Goal: Information Seeking & Learning: Check status

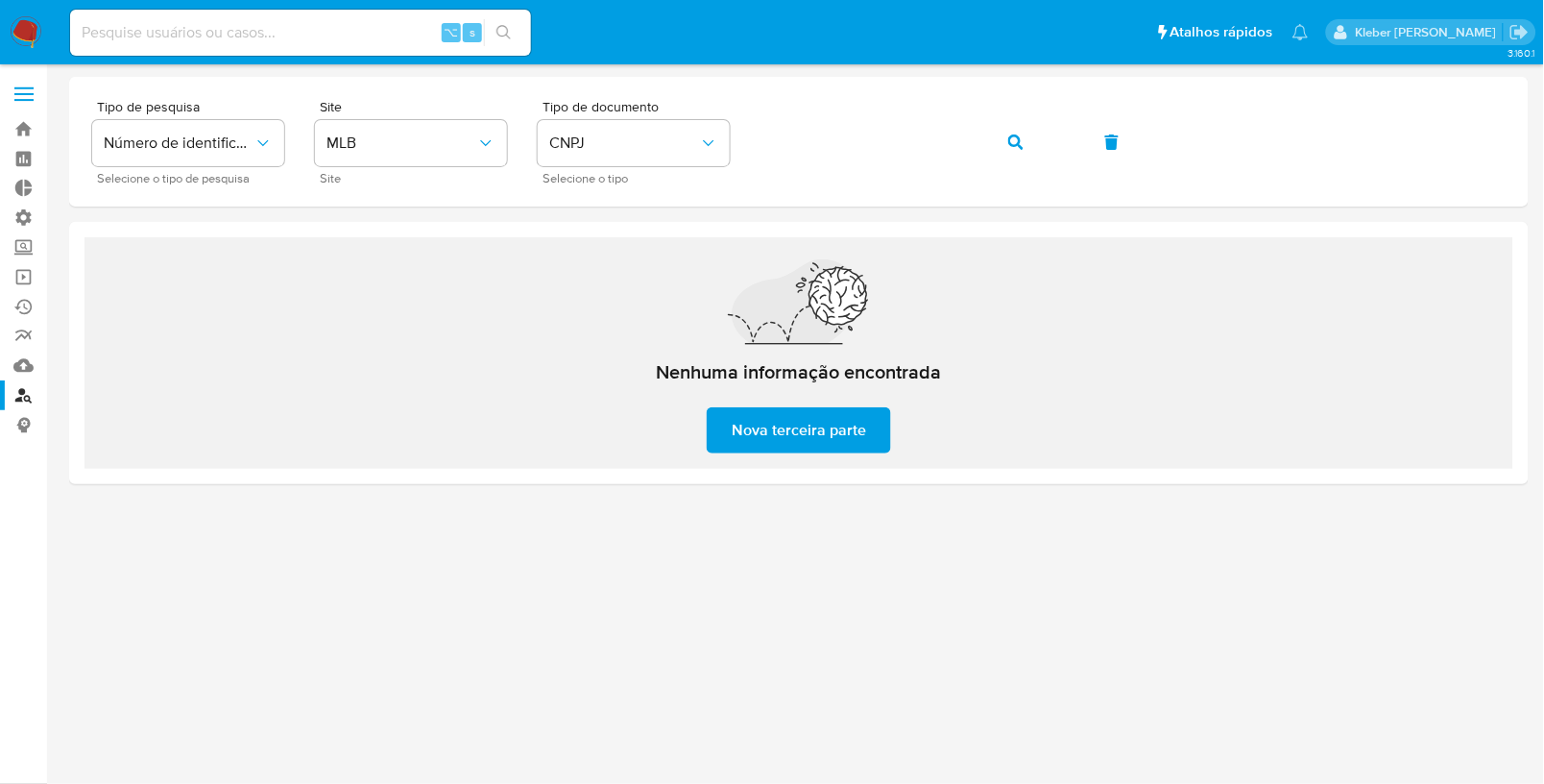
click at [454, 620] on div at bounding box center [799, 389] width 1460 height 625
click at [1010, 143] on icon "button" at bounding box center [1017, 142] width 16 height 16
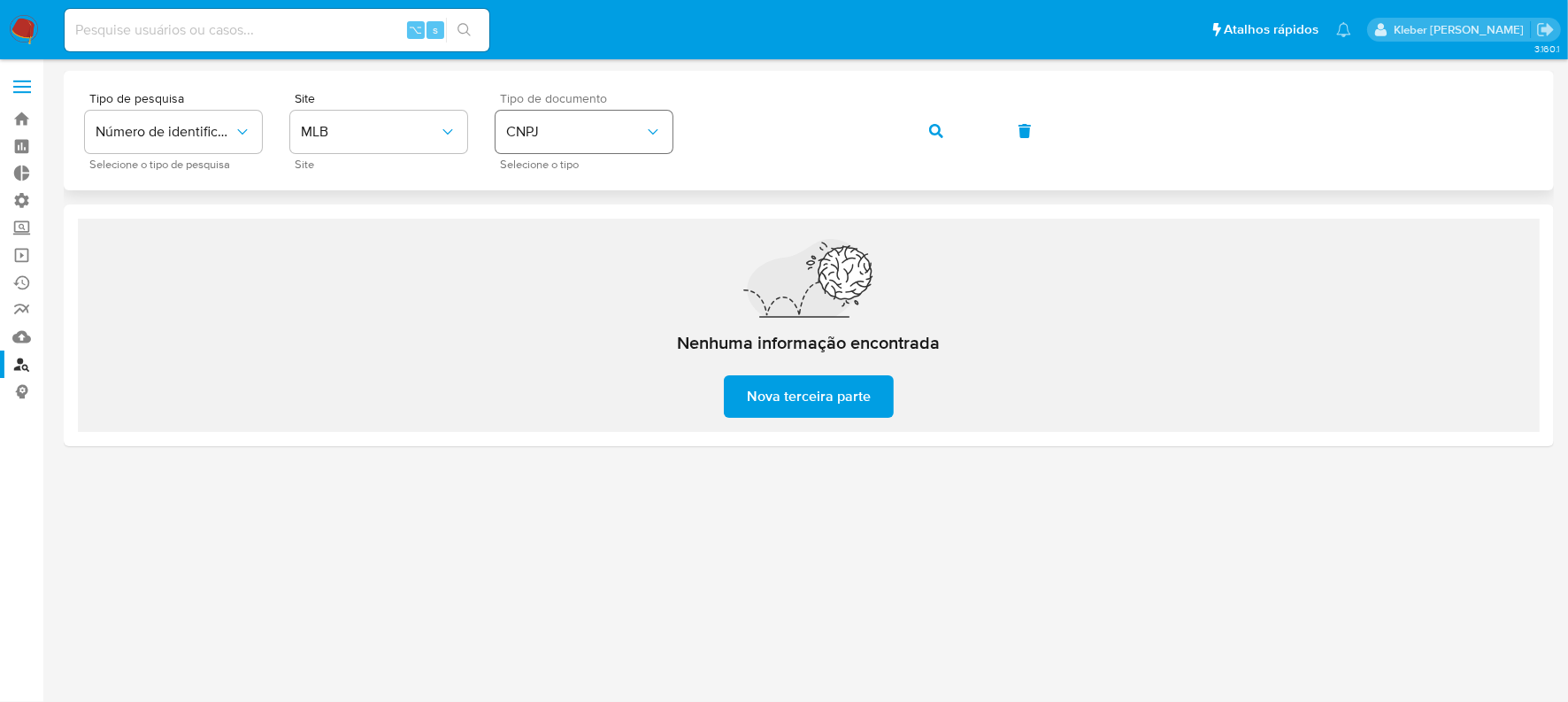
click at [650, 124] on div "Tipo de pesquisa Número de identificação Selecione o tipo de pesquisa Site MLB …" at bounding box center [809, 131] width 1448 height 77
click at [944, 125] on button "button" at bounding box center [936, 130] width 60 height 42
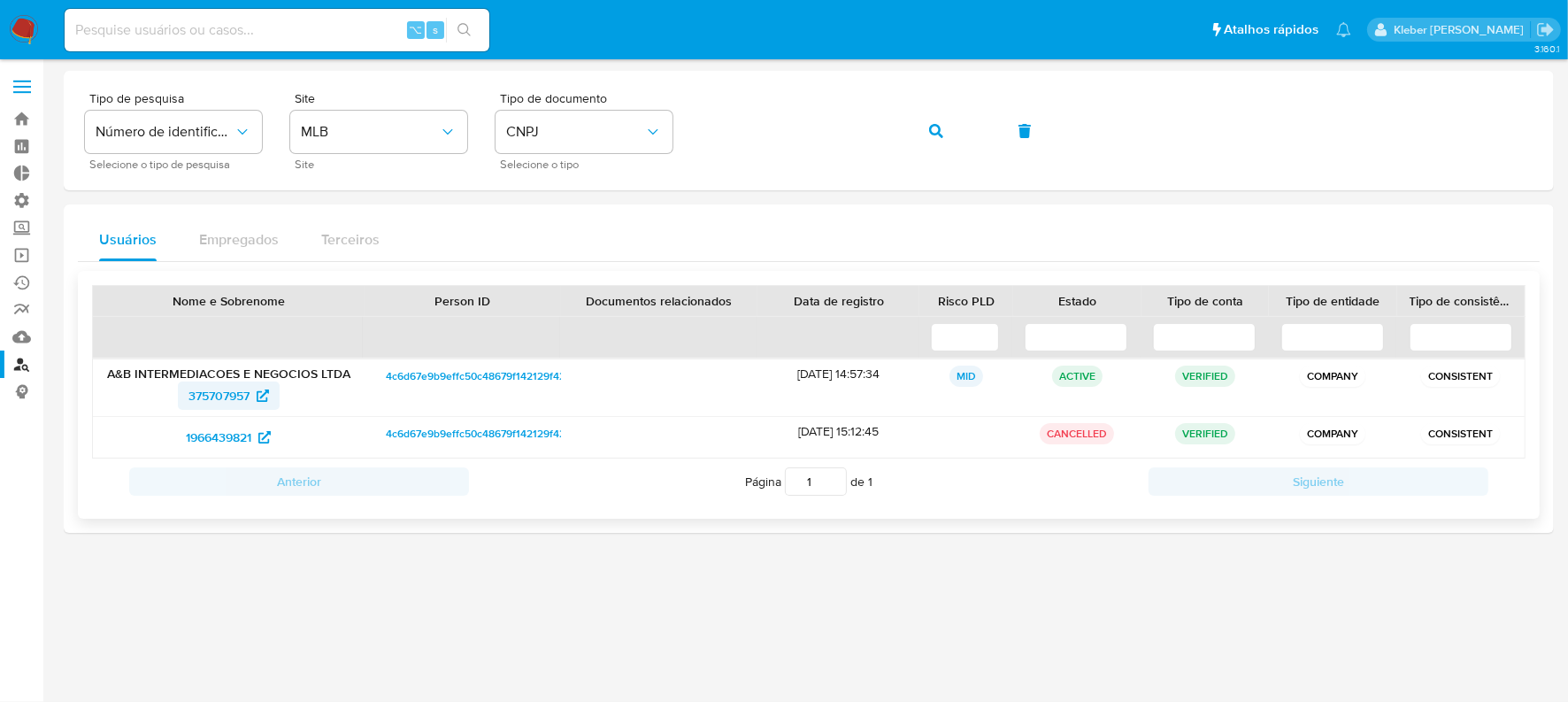
click at [209, 398] on span "375707957" at bounding box center [219, 395] width 61 height 29
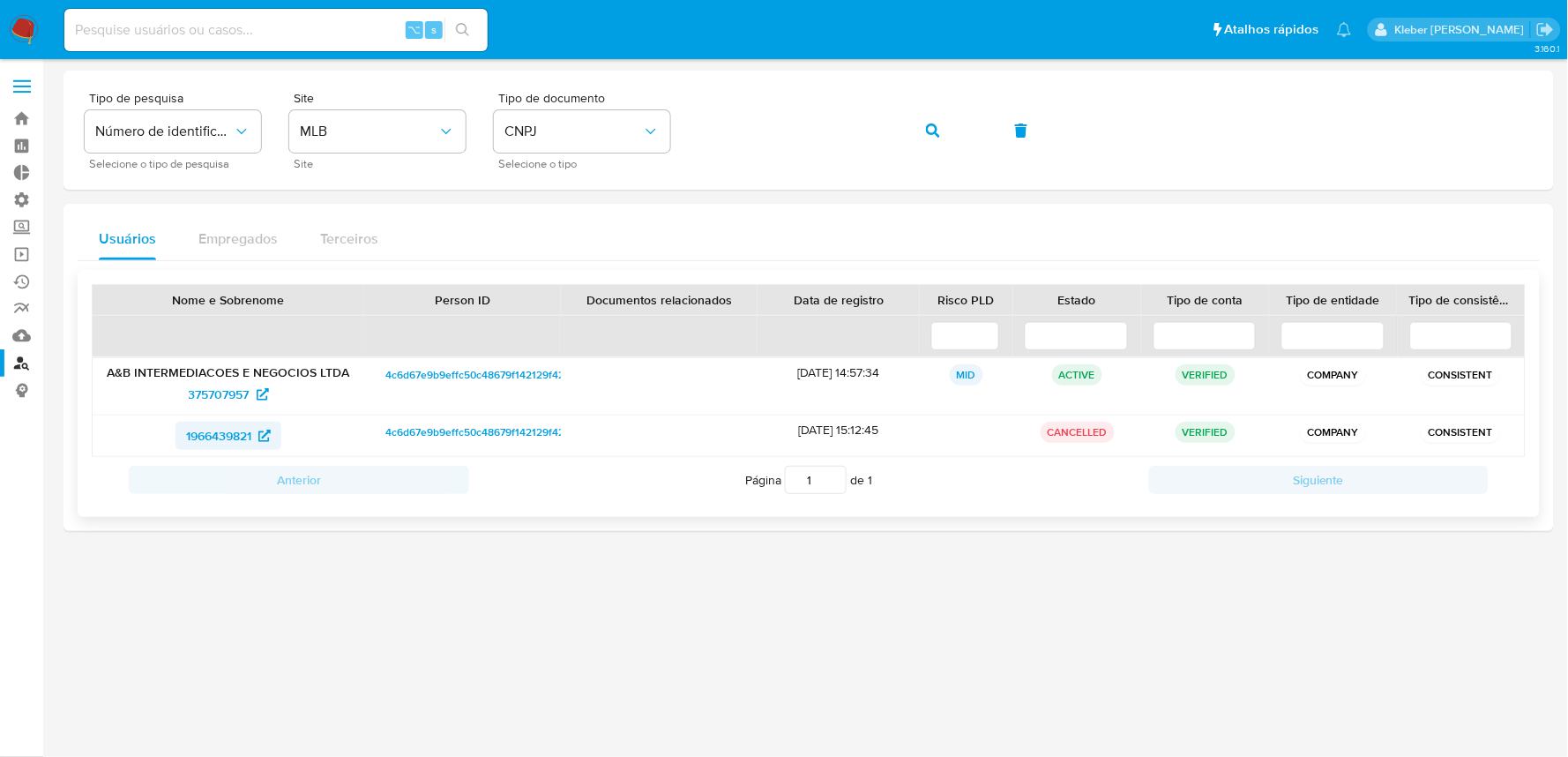
click at [222, 437] on span "1966439821" at bounding box center [218, 436] width 65 height 29
click at [198, 391] on span "375707957" at bounding box center [219, 394] width 61 height 29
drag, startPoint x: 184, startPoint y: 398, endPoint x: 1308, endPoint y: 3, distance: 1191.4
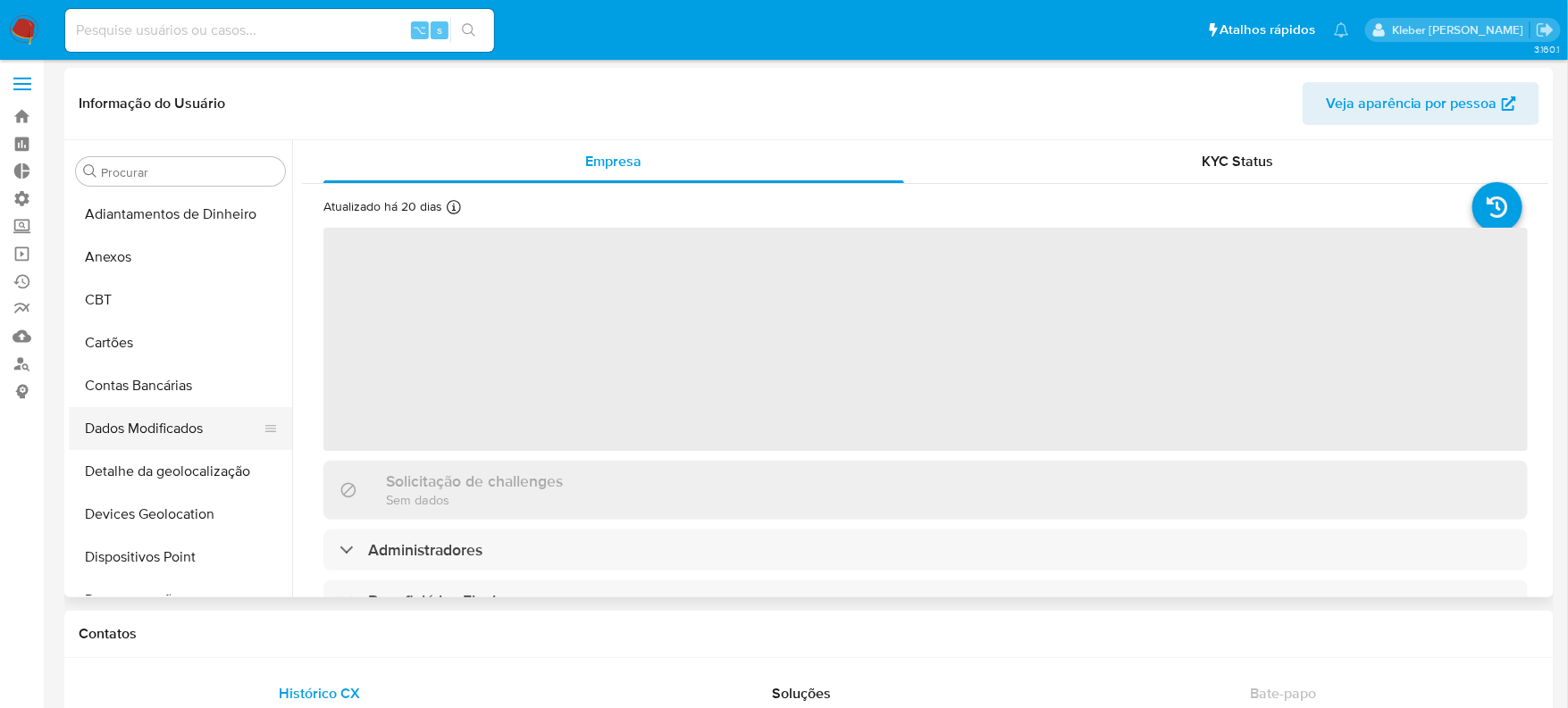
select select "10"
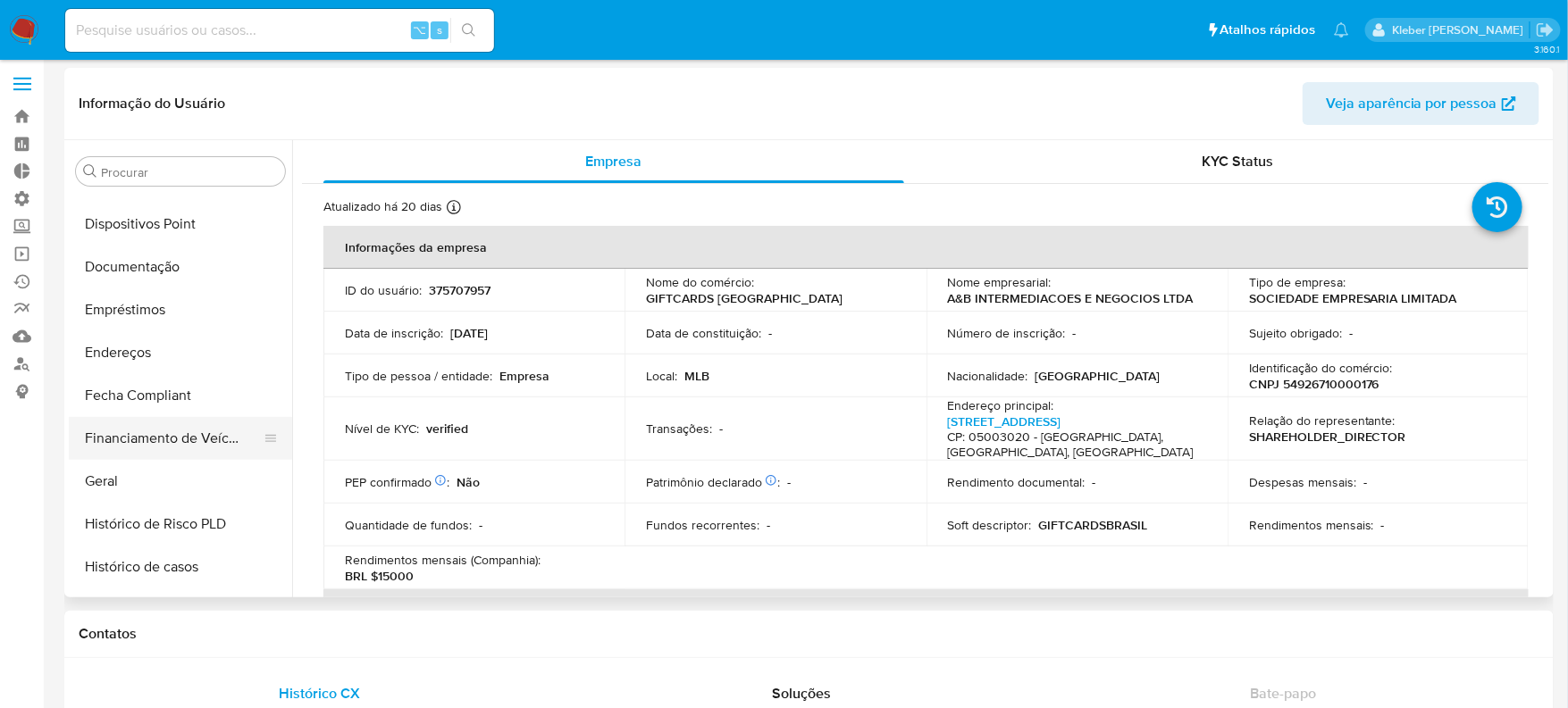
scroll to position [345, 0]
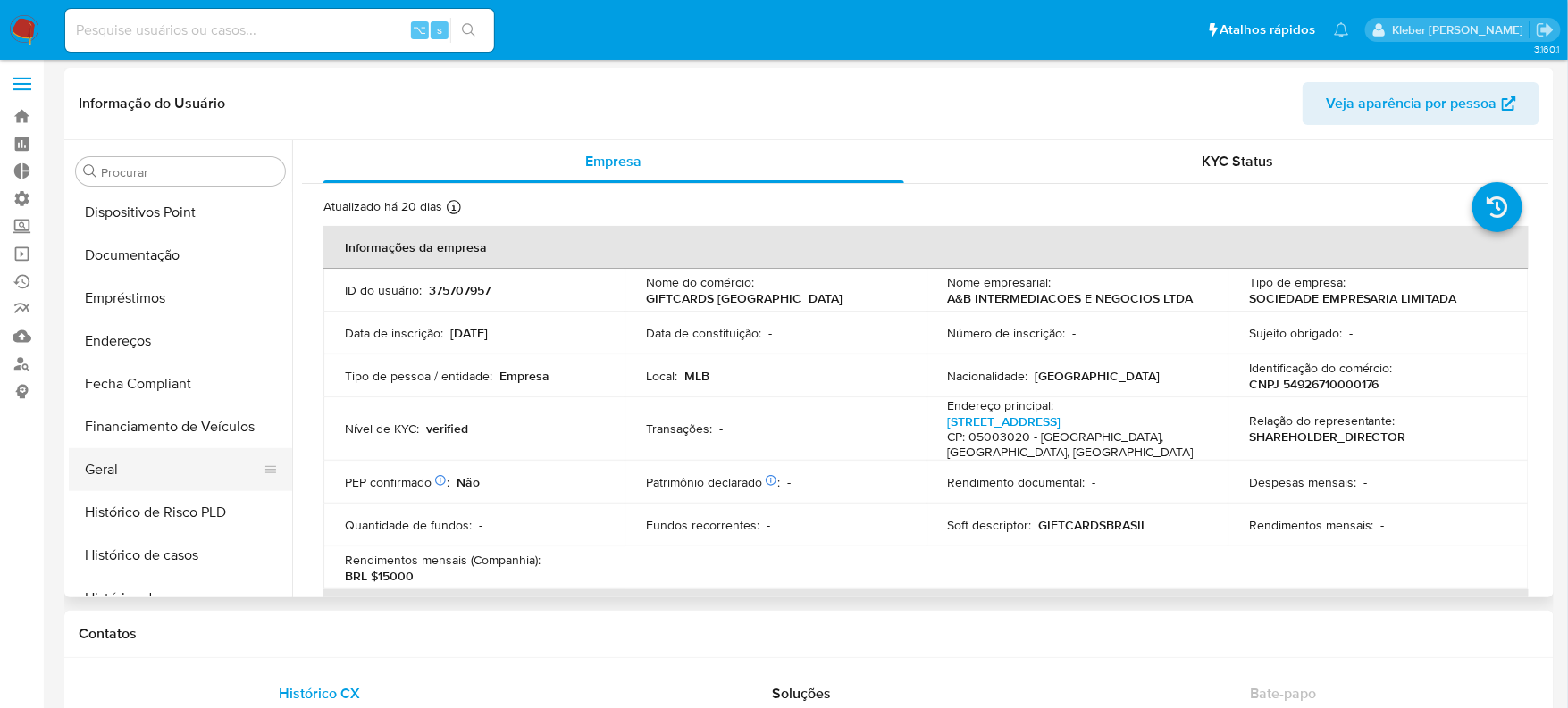
click at [127, 465] on button "Geral" at bounding box center [173, 469] width 209 height 42
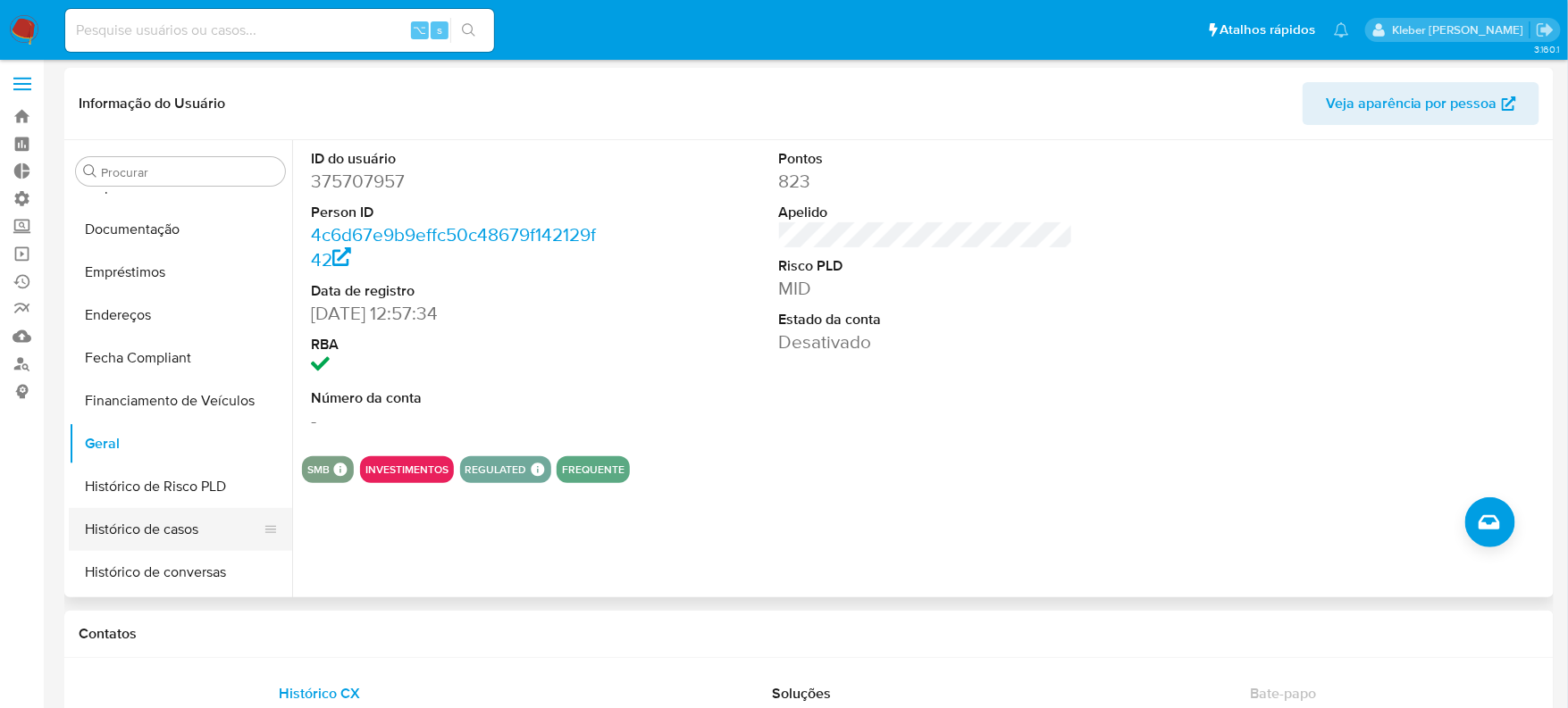
scroll to position [372, 0]
click at [178, 523] on button "Histórico de casos" at bounding box center [173, 528] width 209 height 42
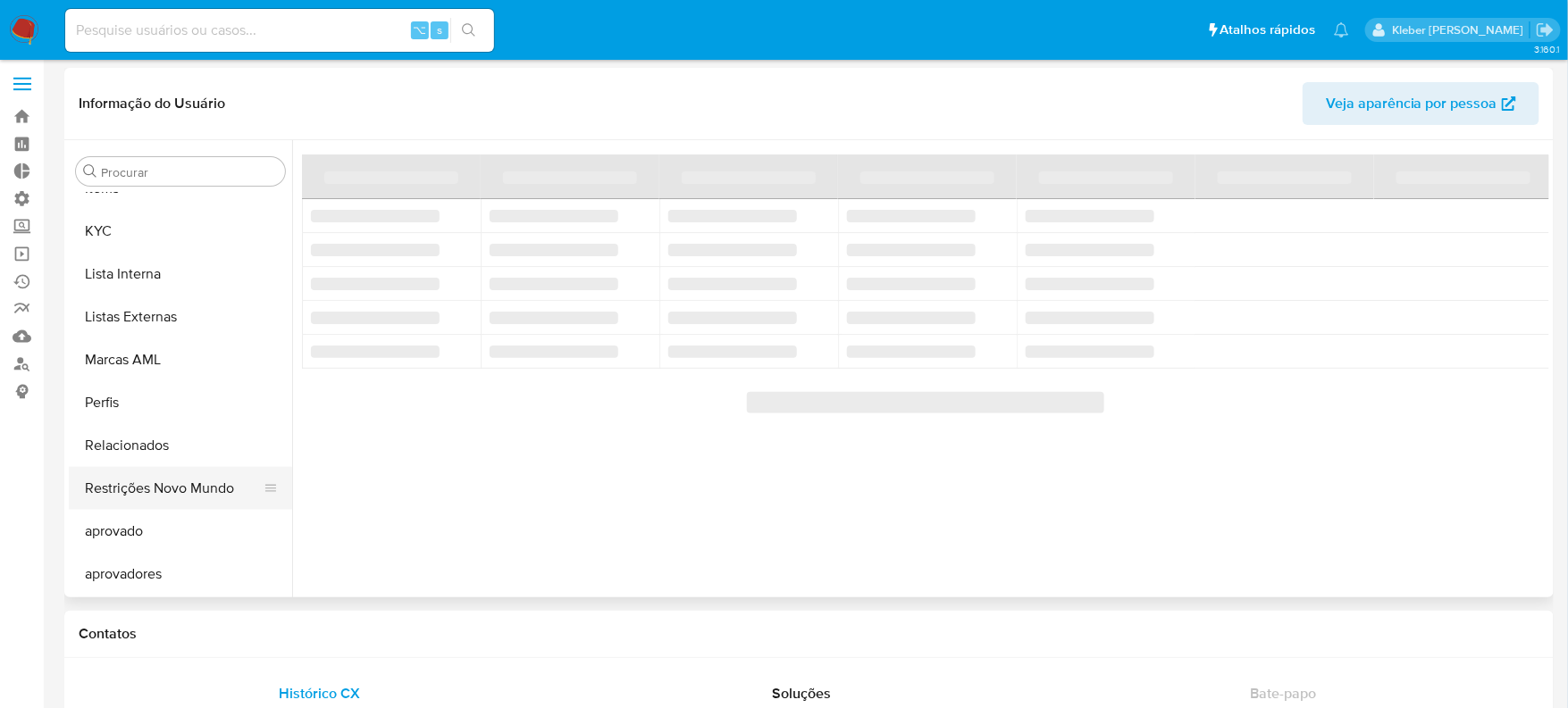
scroll to position [925, 0]
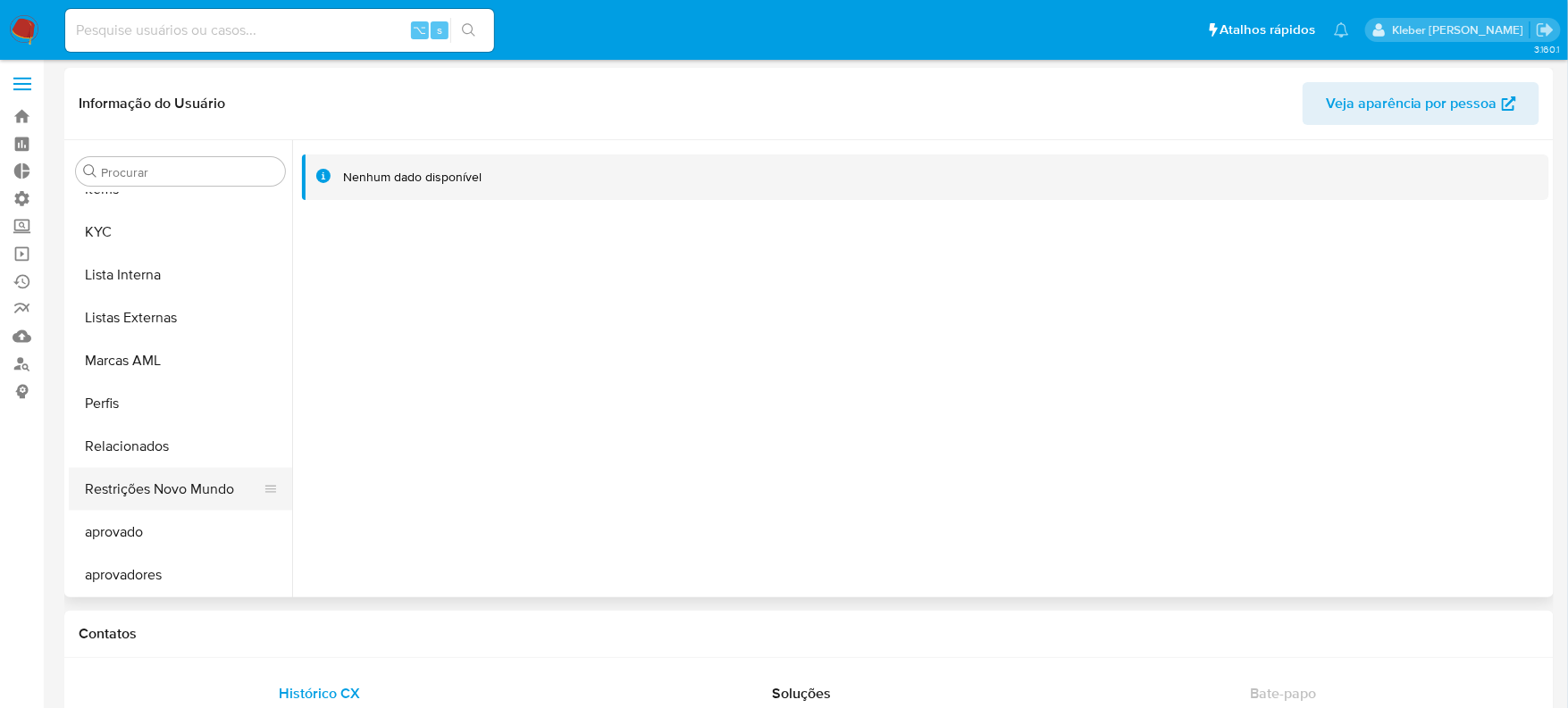
click at [186, 484] on button "Restrições Novo Mundo" at bounding box center [173, 488] width 209 height 42
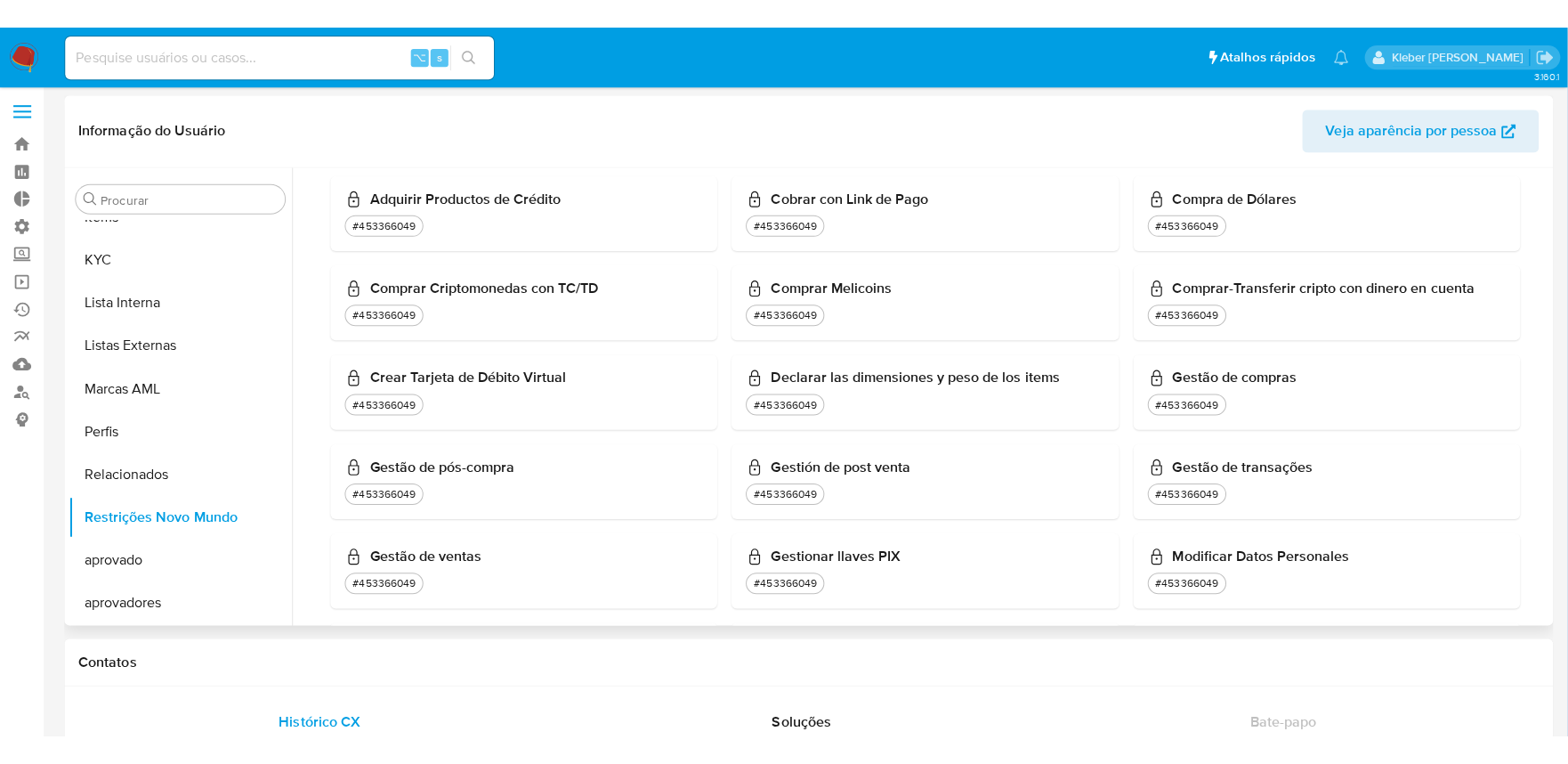
scroll to position [0, 0]
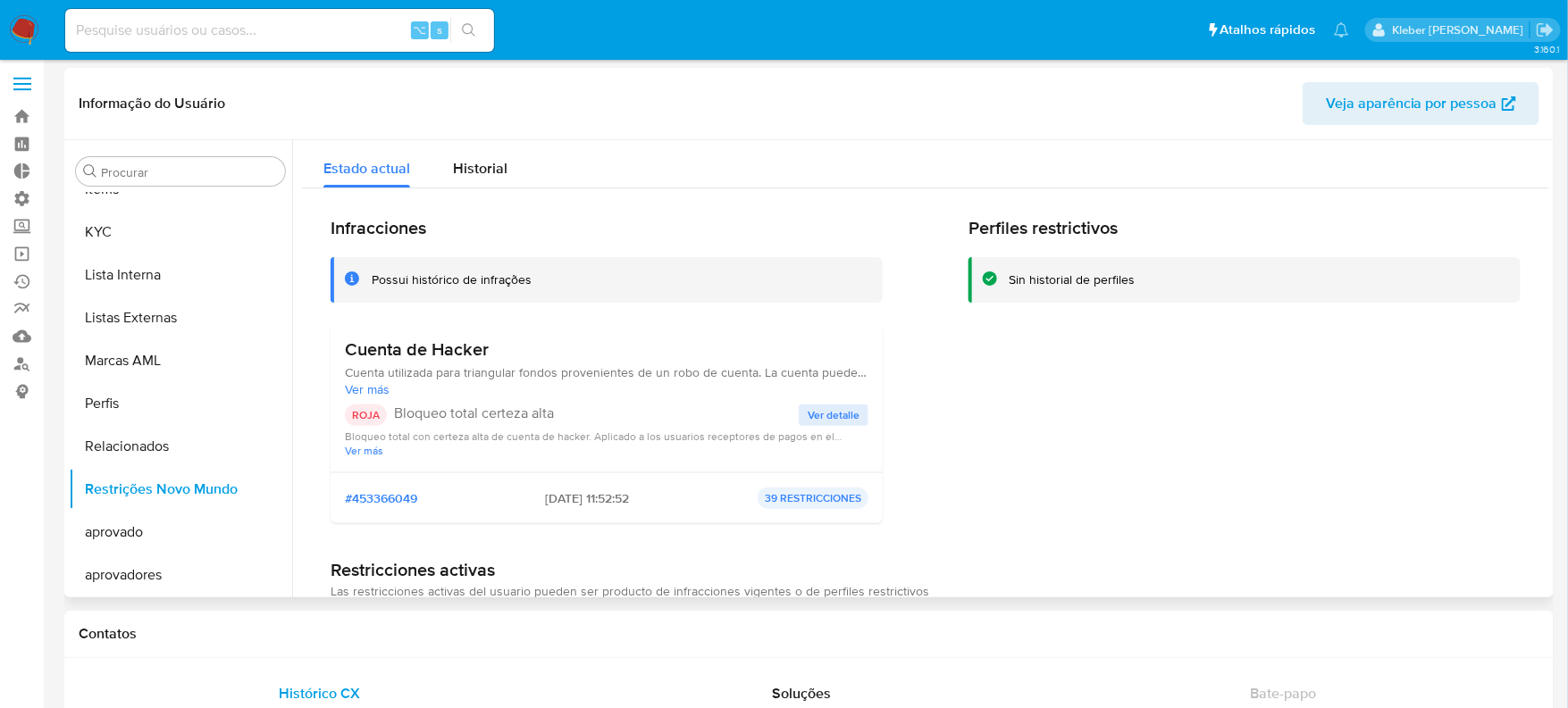
click at [832, 418] on span "Ver detalle" at bounding box center [832, 415] width 52 height 18
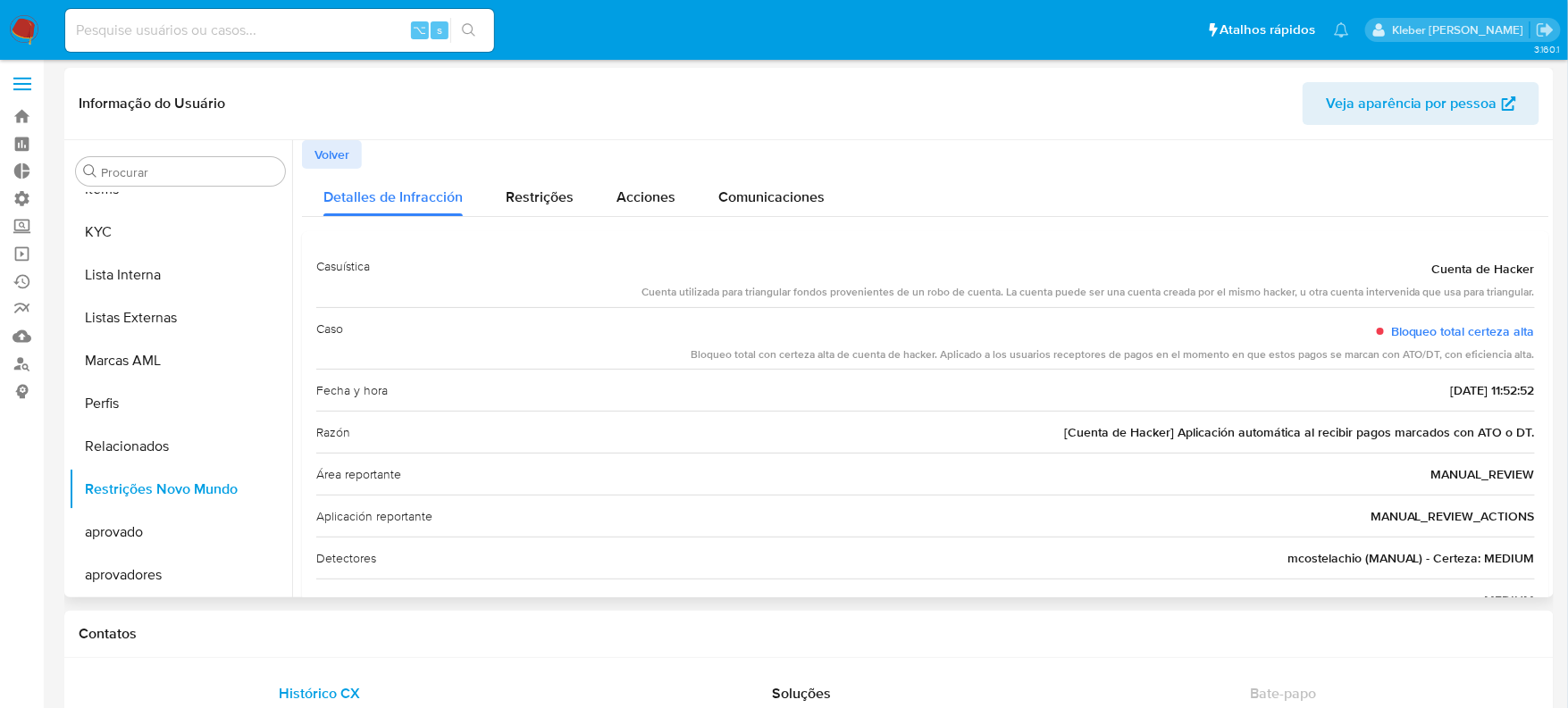
click at [325, 149] on span "Volver" at bounding box center [331, 155] width 35 height 25
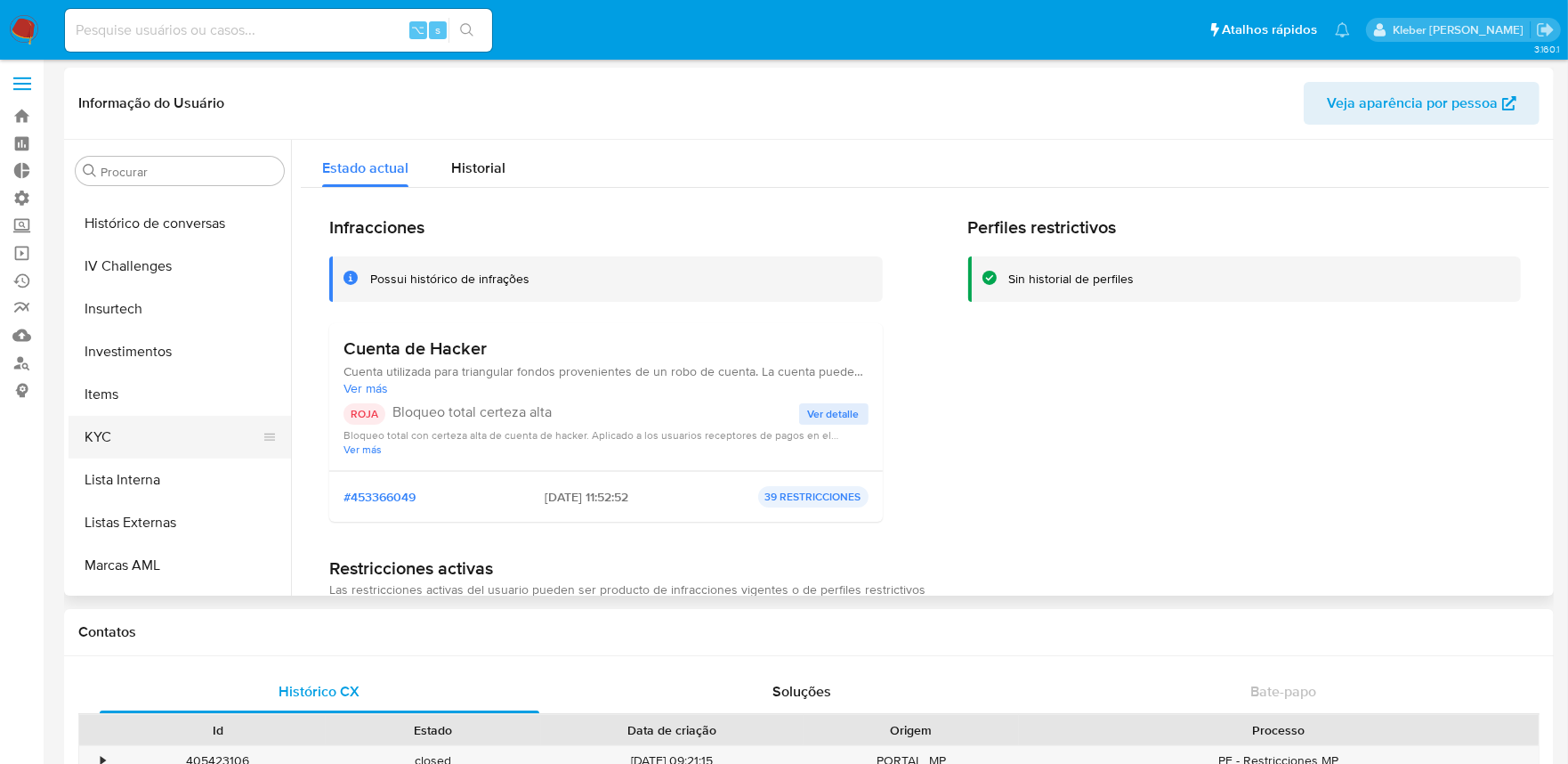
scroll to position [718, 0]
click at [116, 433] on button "KYC" at bounding box center [172, 436] width 208 height 42
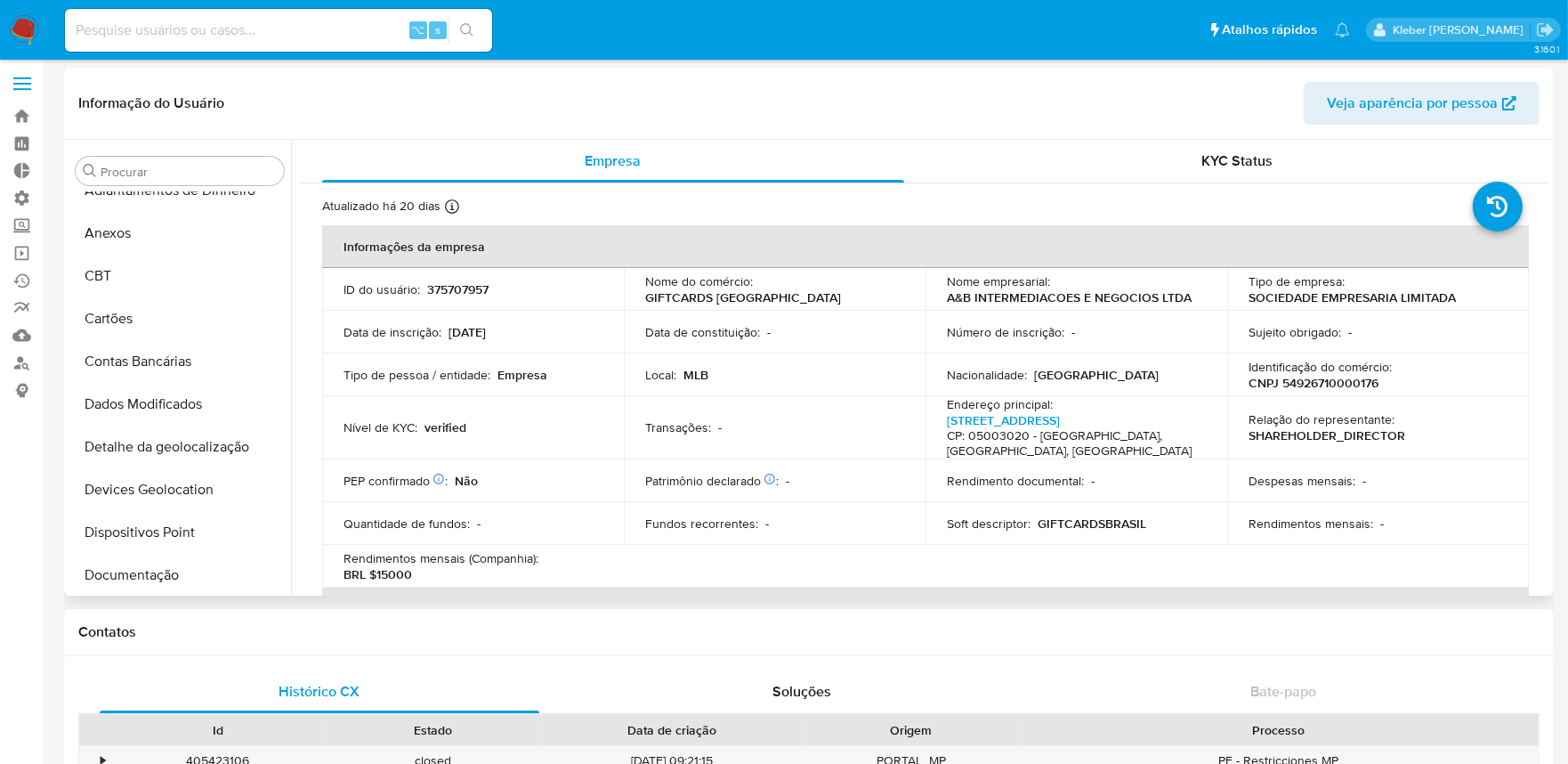
scroll to position [0, 0]
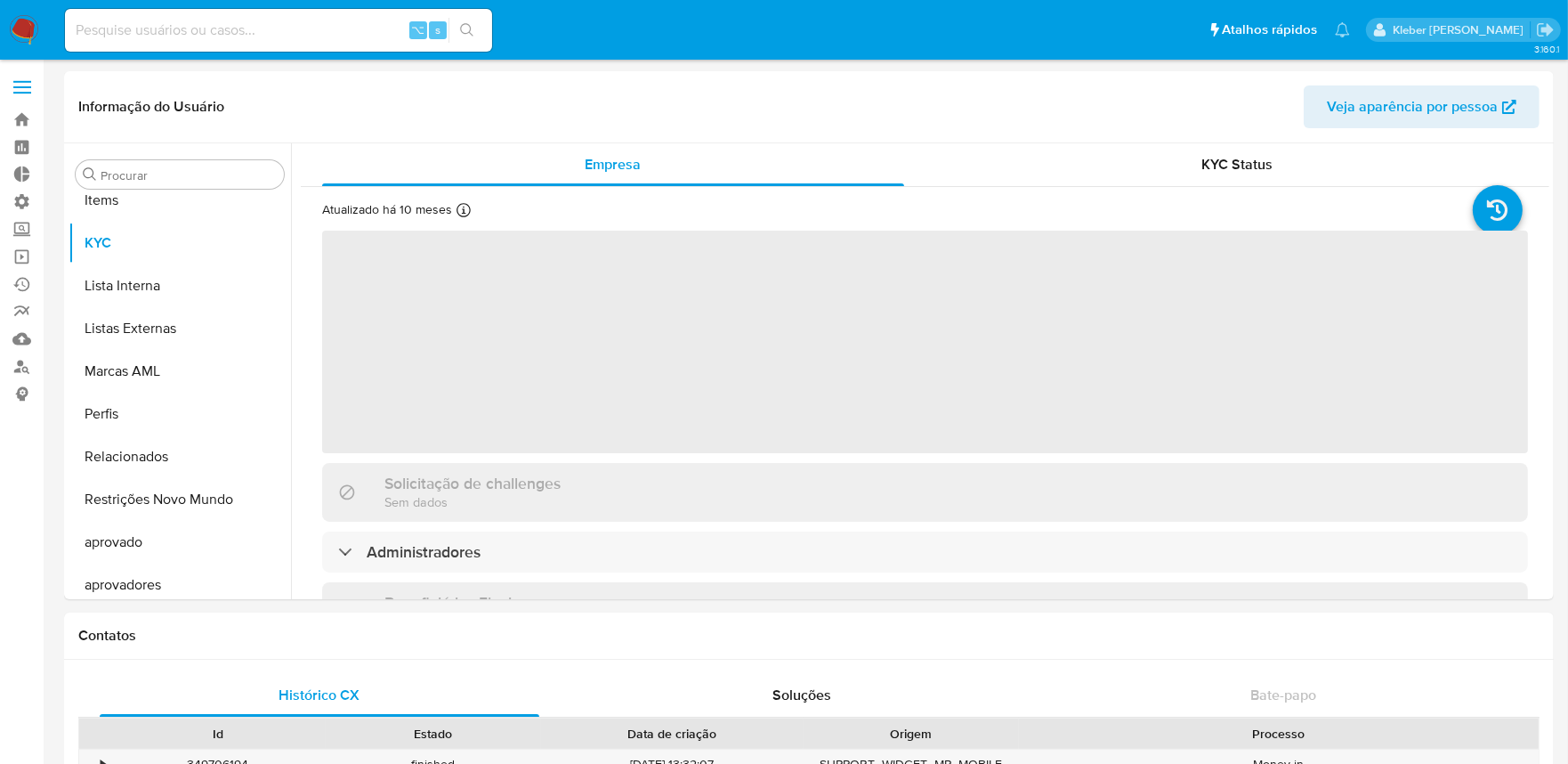
scroll to position [924, 0]
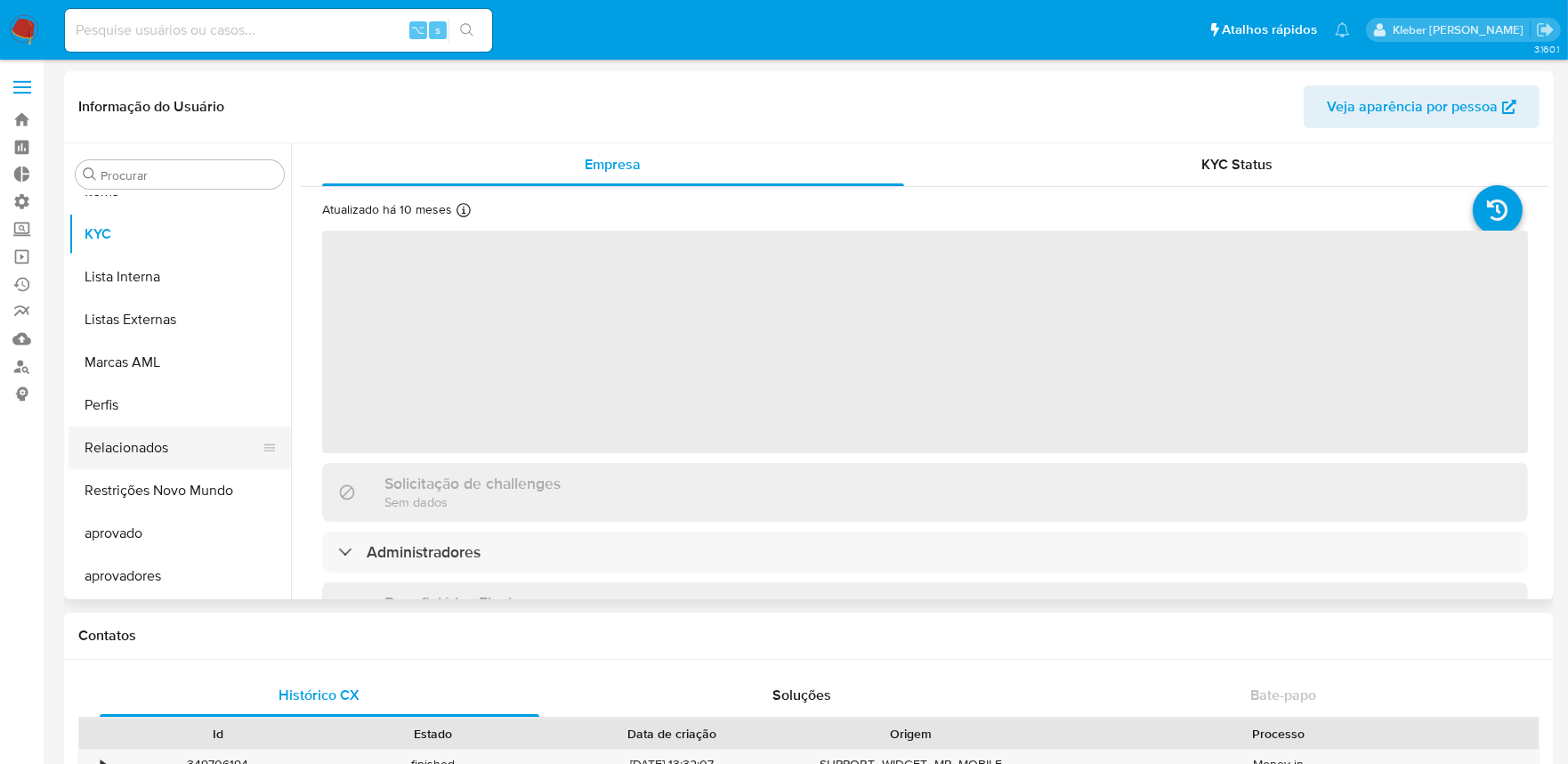
select select "10"
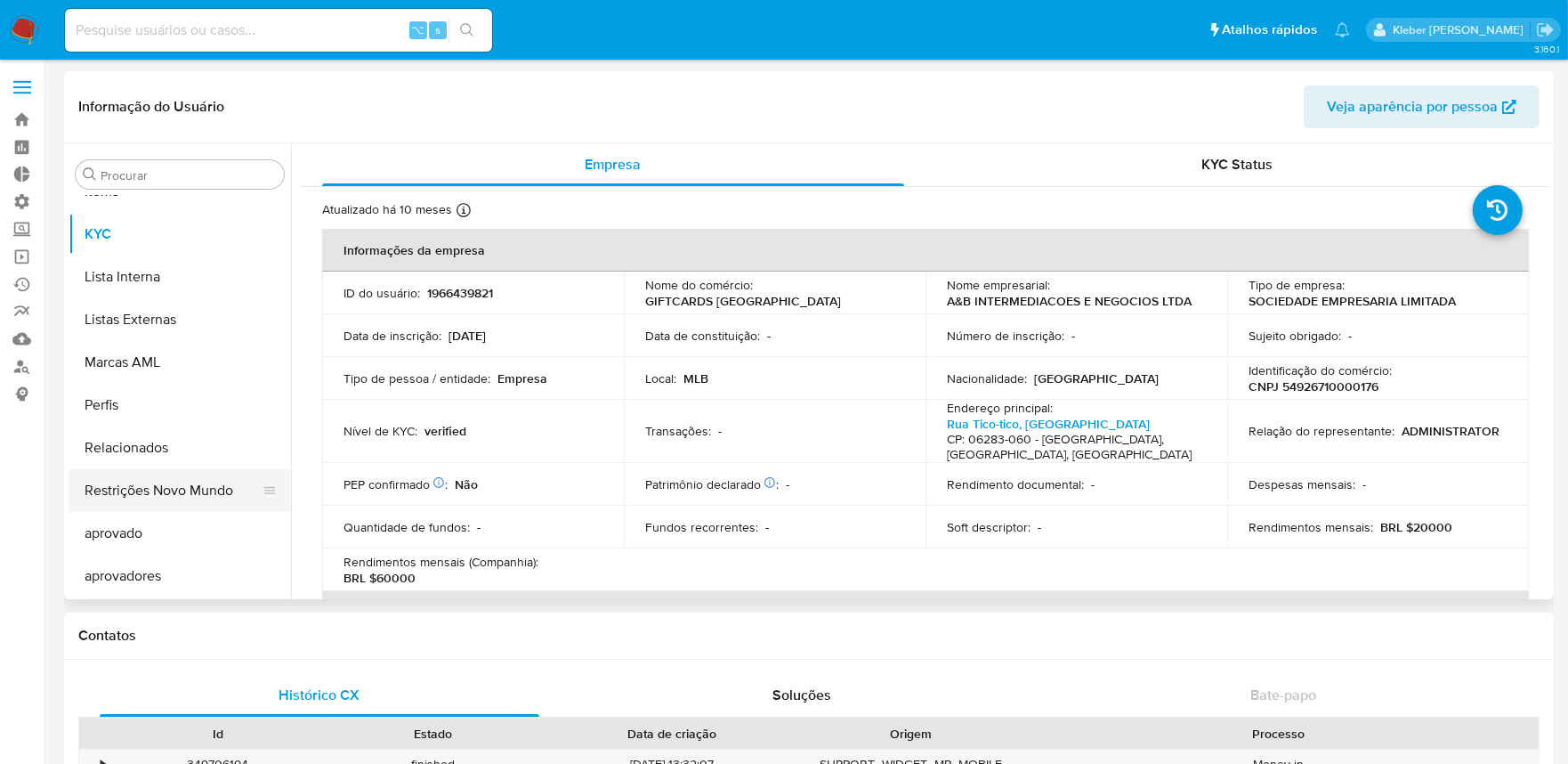
click at [178, 488] on button "Restrições Novo Mundo" at bounding box center [172, 490] width 208 height 42
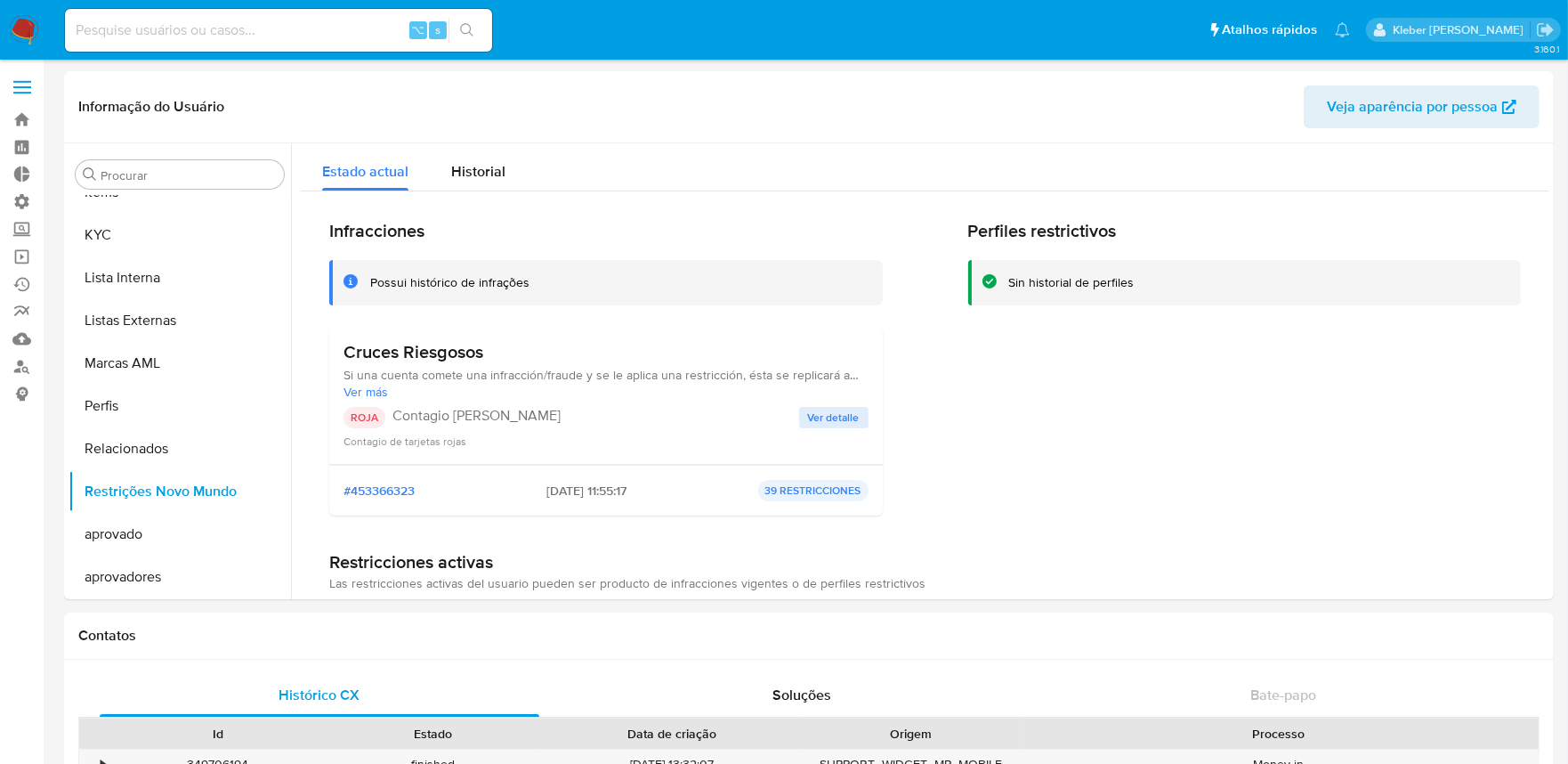
scroll to position [923, 0]
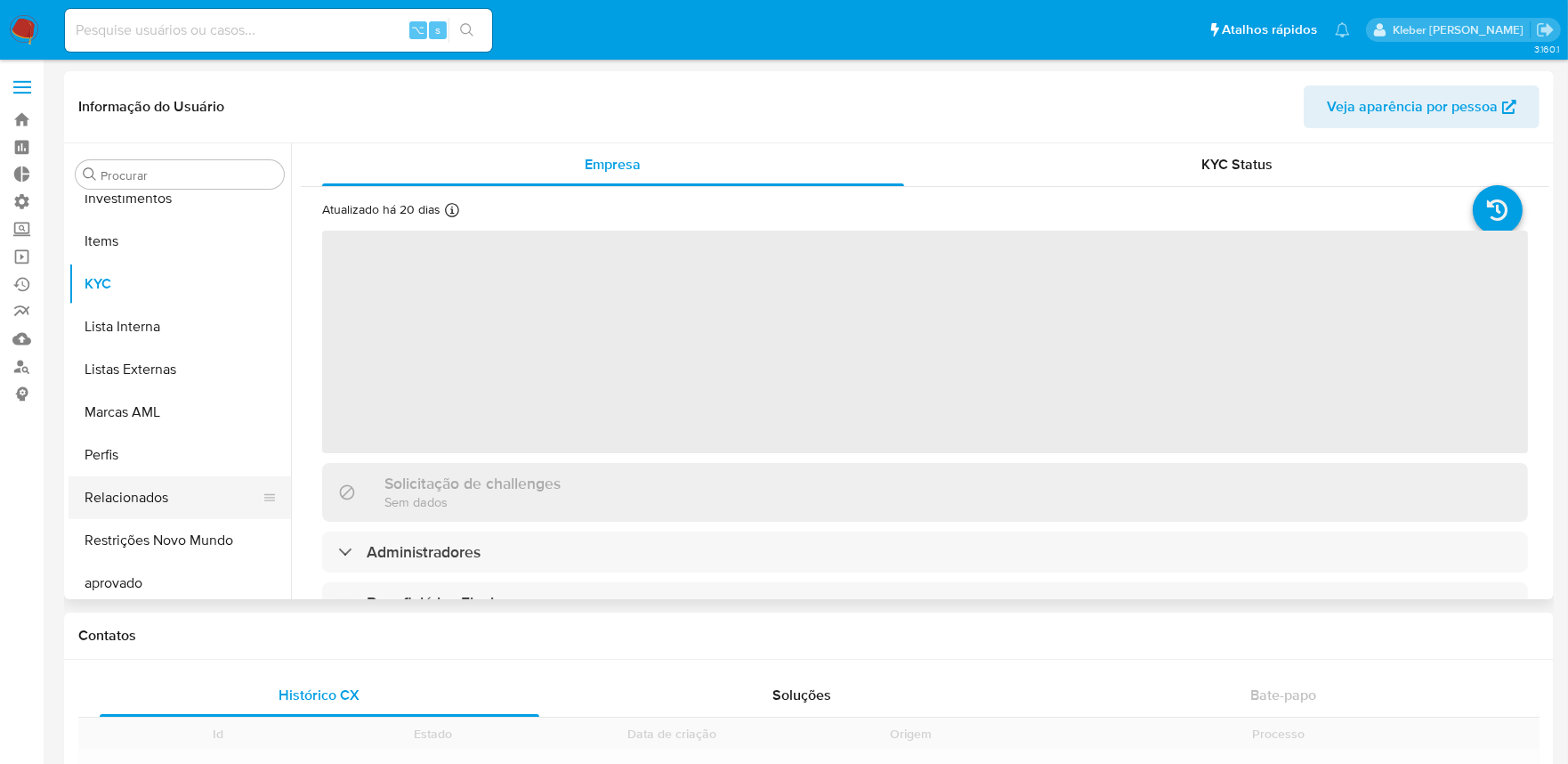
scroll to position [923, 0]
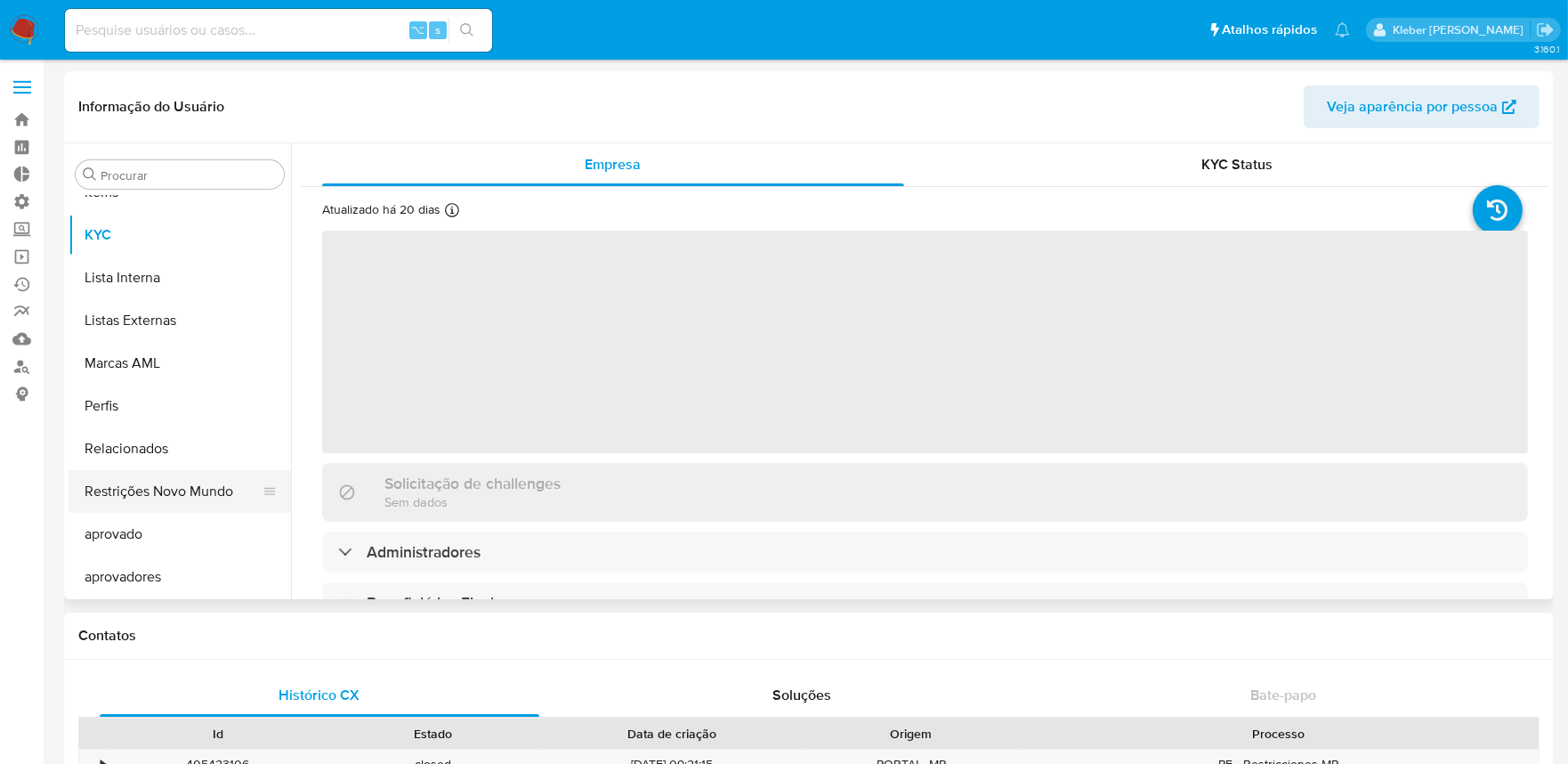
click at [184, 498] on button "Restrições Novo Mundo" at bounding box center [172, 491] width 208 height 42
select select "10"
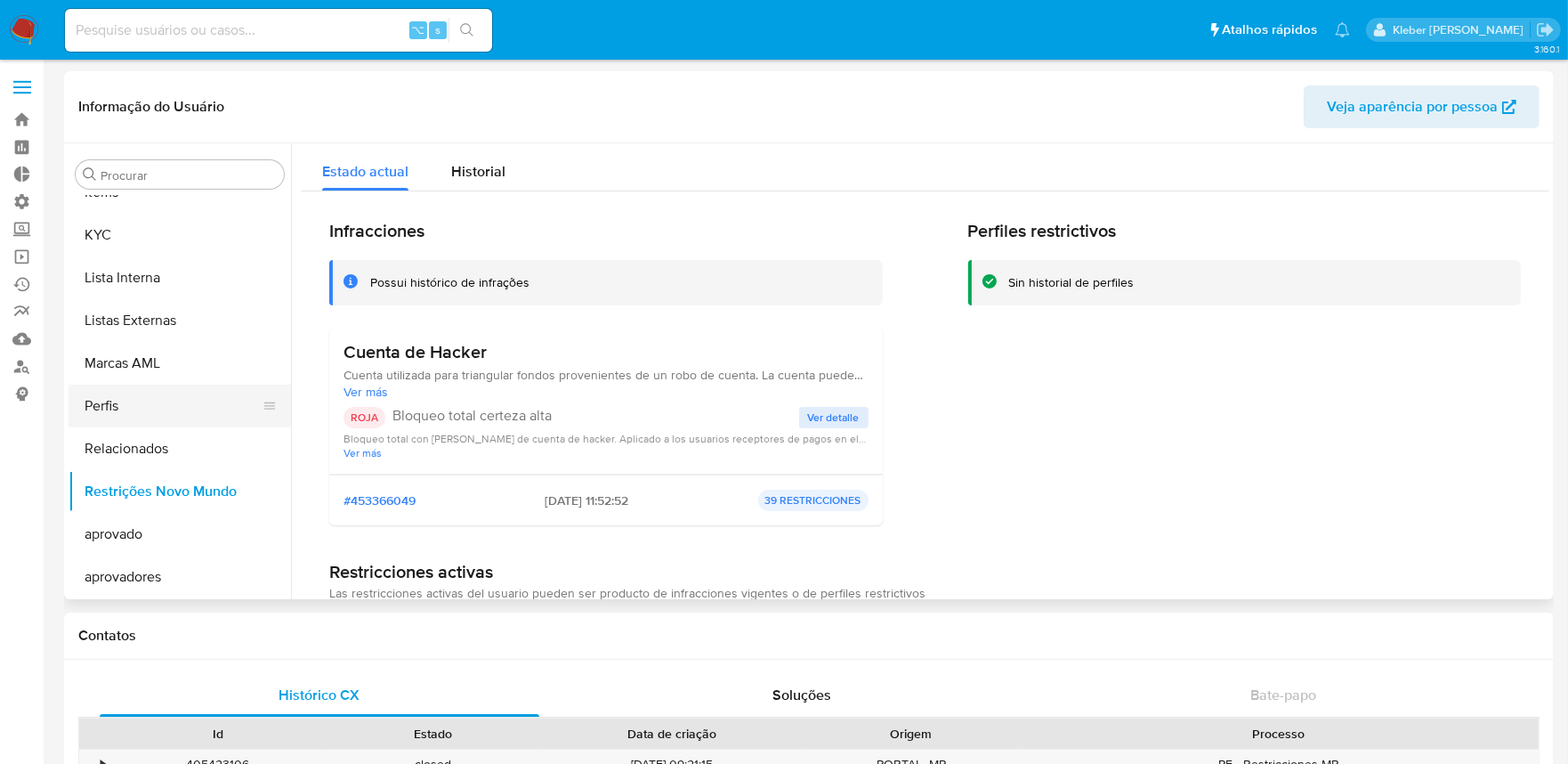
scroll to position [226, 0]
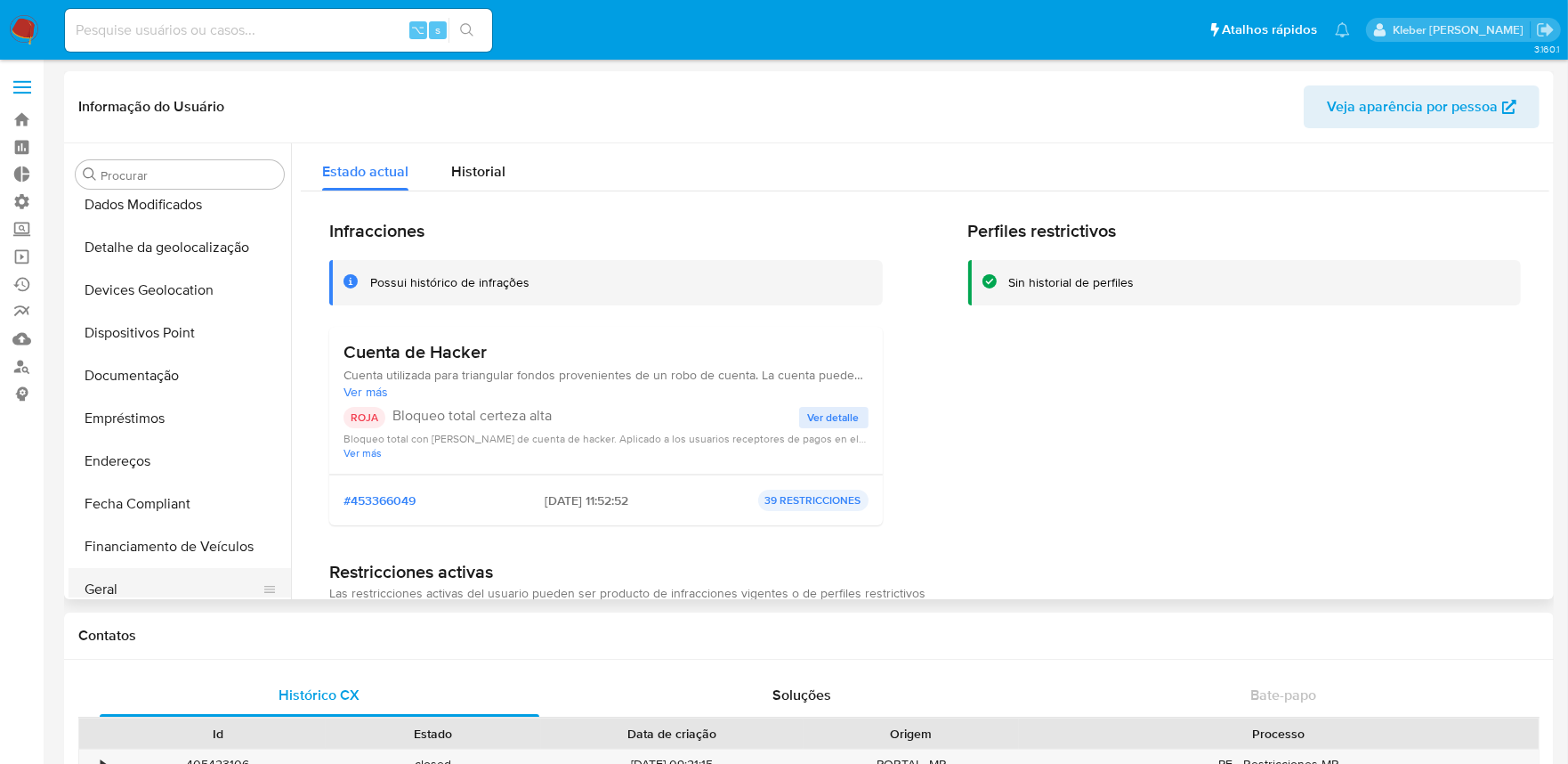
click at [121, 590] on button "Geral" at bounding box center [172, 589] width 208 height 42
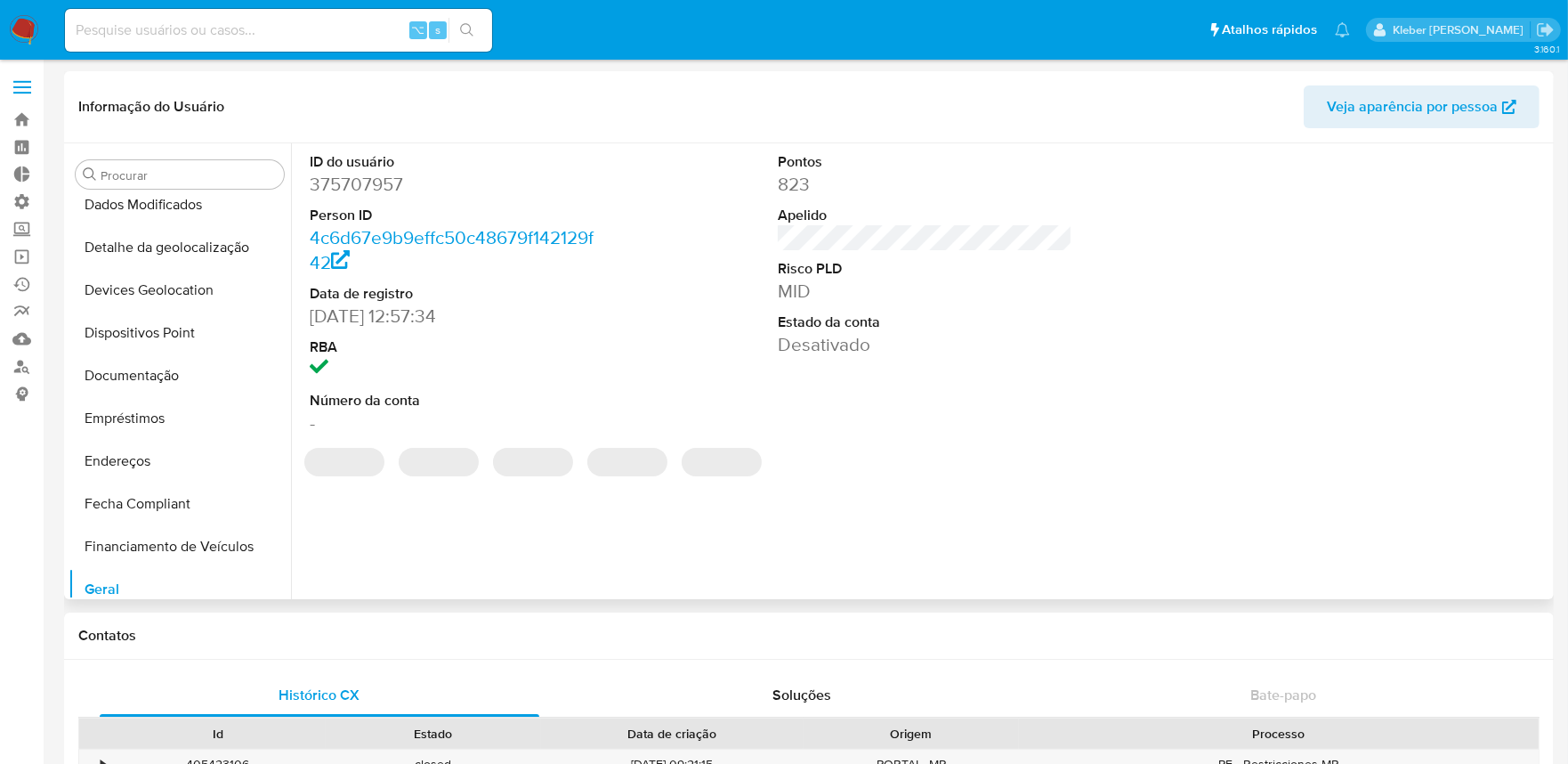
click at [353, 176] on dd "375707957" at bounding box center [457, 185] width 295 height 25
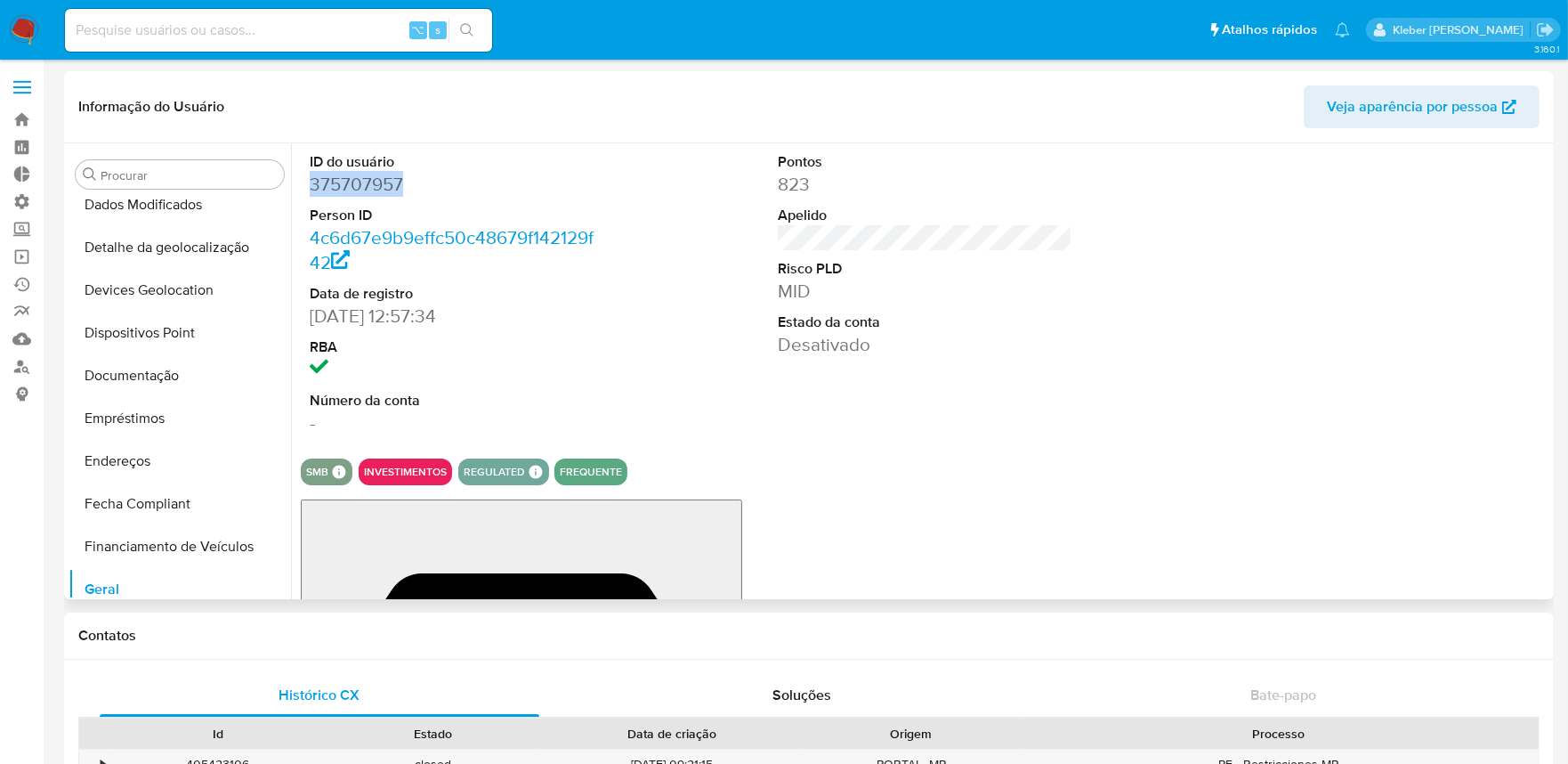
copy dd "375707957"
